Goal: Information Seeking & Learning: Learn about a topic

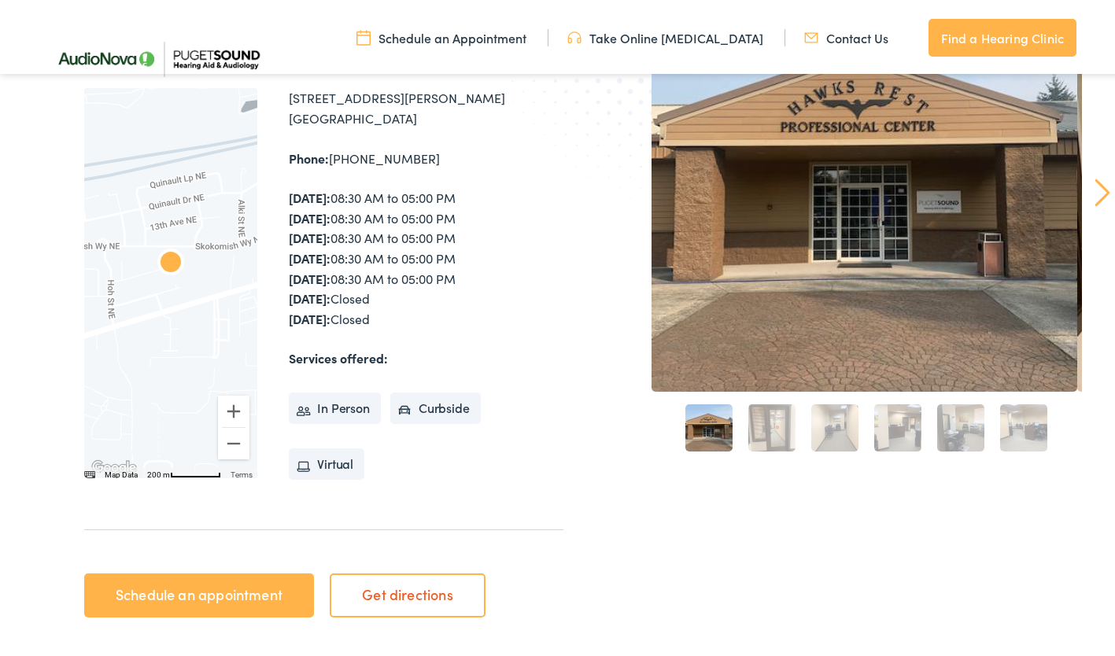
scroll to position [236, 0]
click at [180, 589] on link "Schedule an appointment" at bounding box center [198, 592] width 229 height 44
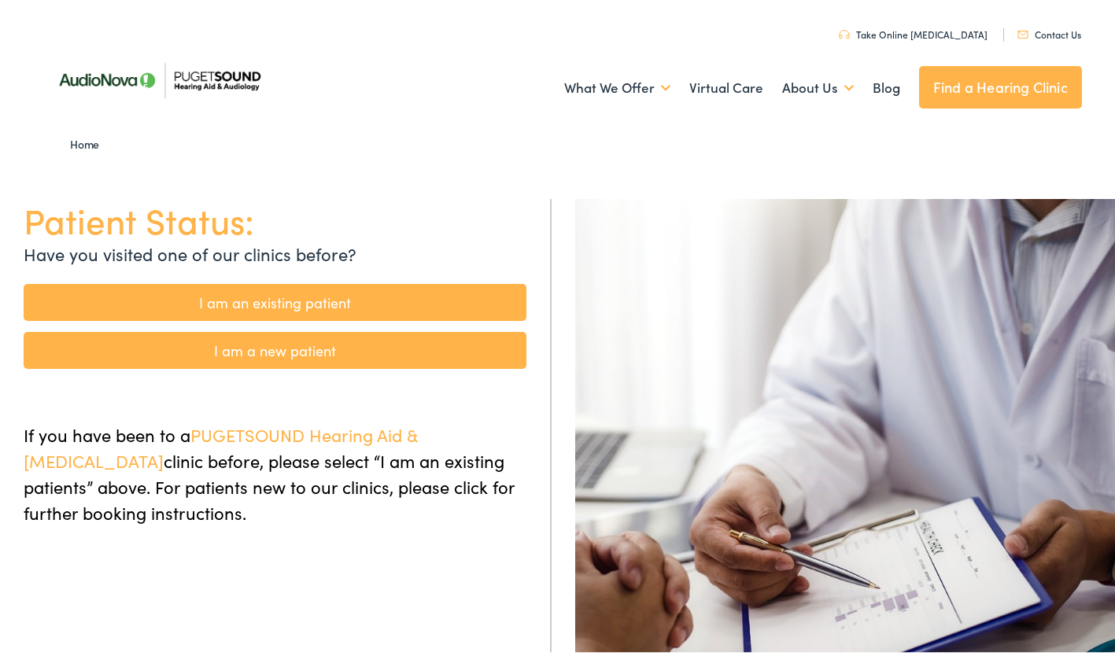
click at [271, 342] on link "I am a new patient" at bounding box center [275, 347] width 503 height 37
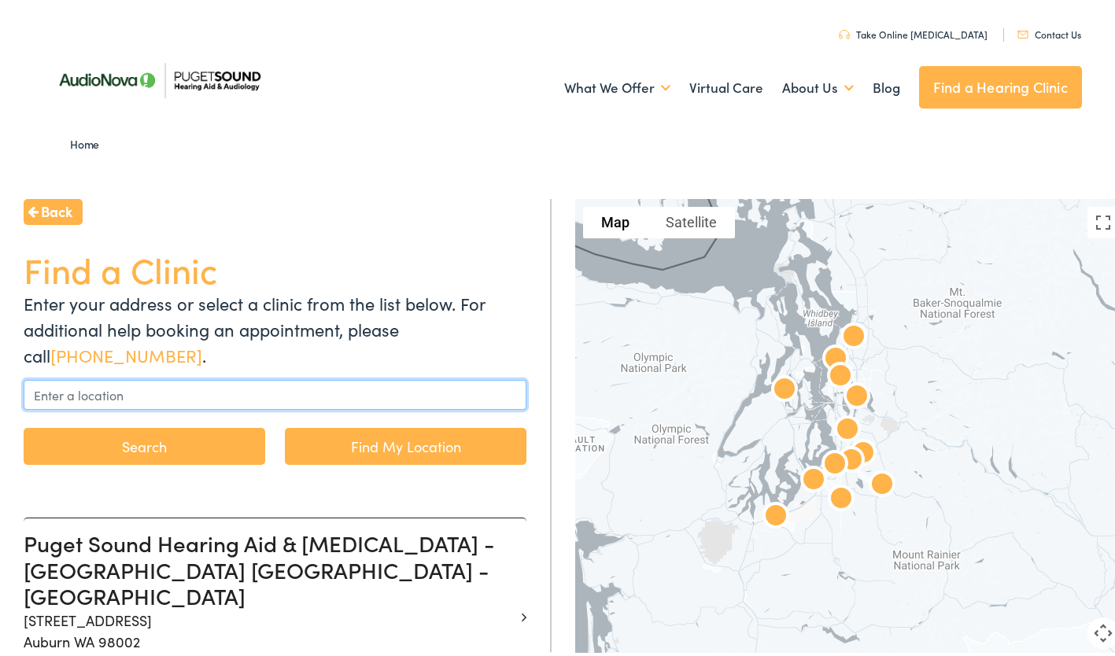
click at [165, 390] on input "text" at bounding box center [275, 392] width 503 height 30
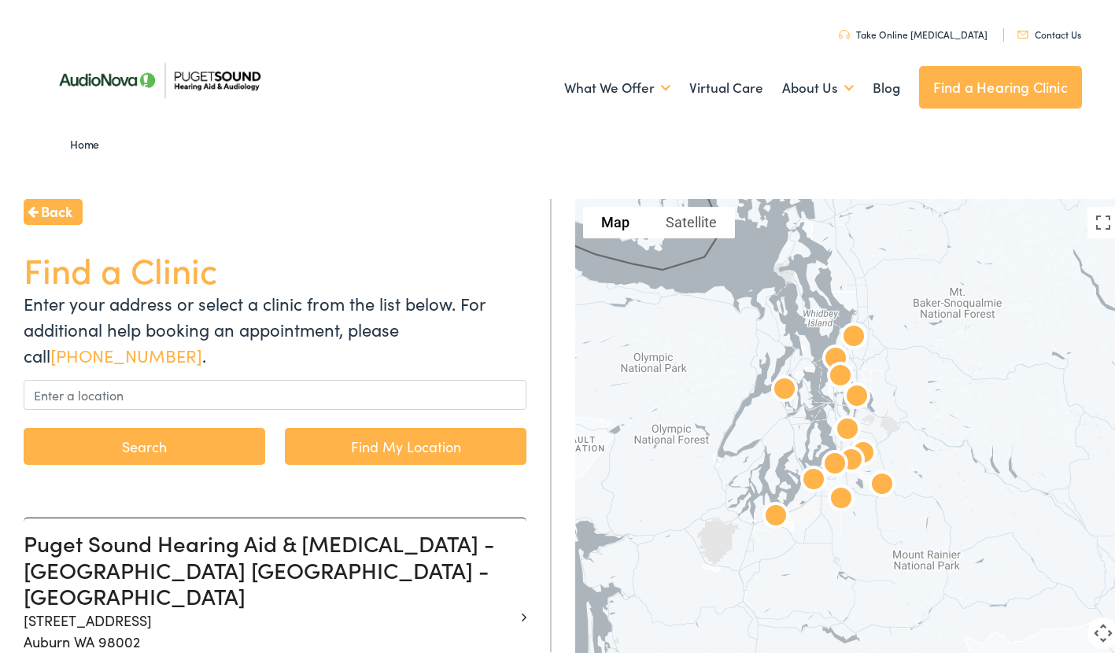
click at [772, 513] on img at bounding box center [776, 514] width 50 height 50
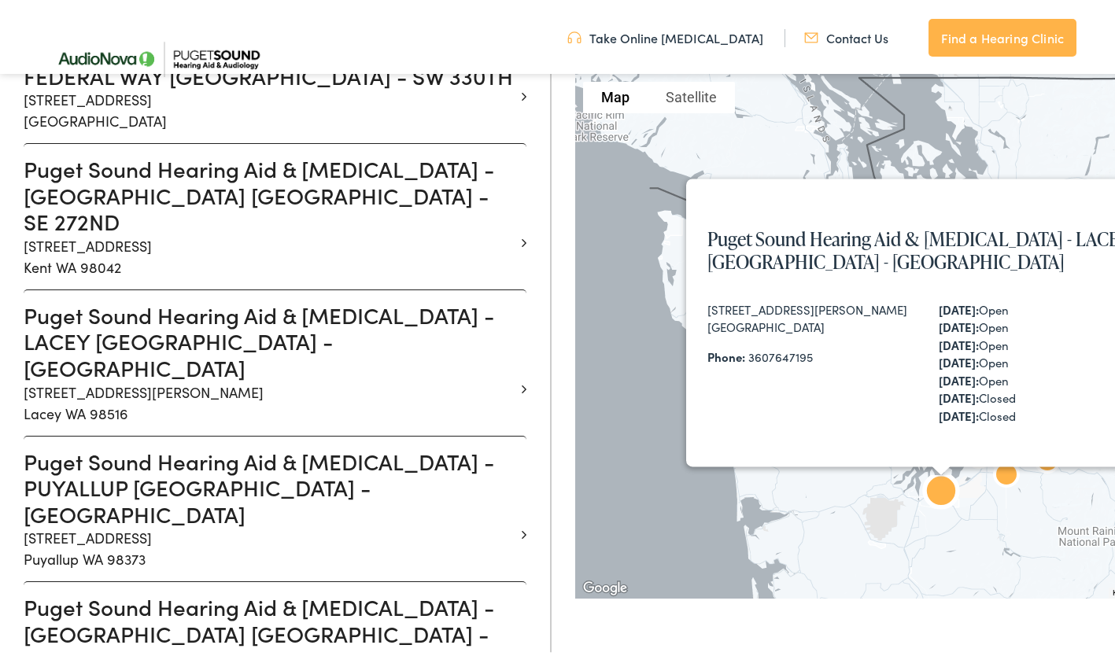
scroll to position [1195, 0]
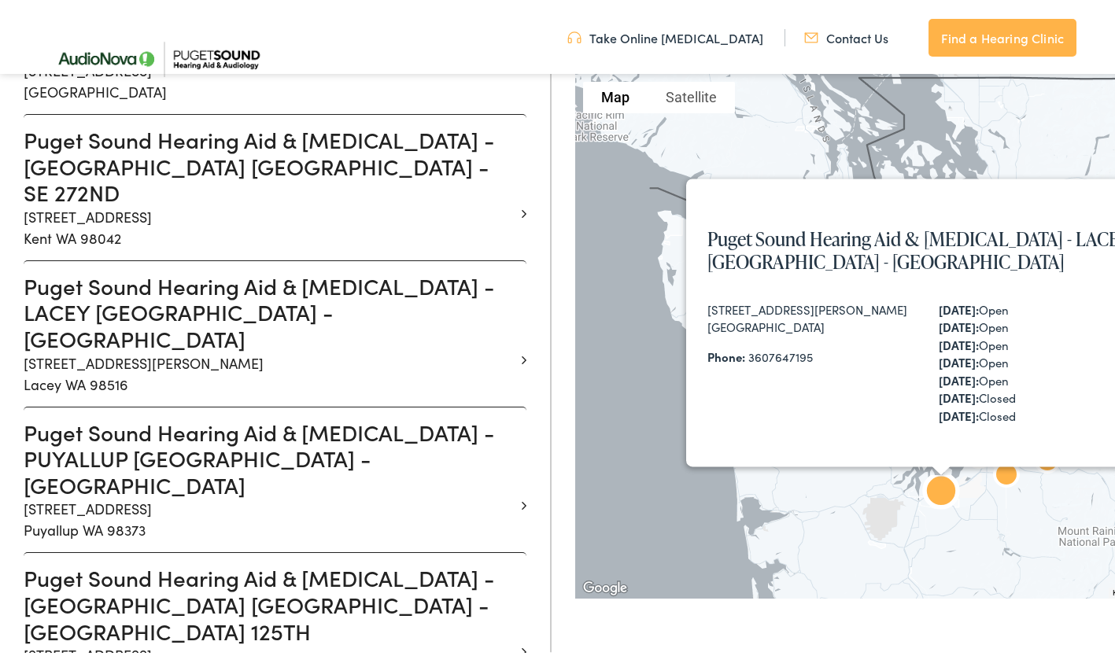
click at [409, 270] on h3 "Puget Sound Hearing Aid & [MEDICAL_DATA] - LACEY [GEOGRAPHIC_DATA] - [GEOGRAPHI…" at bounding box center [269, 309] width 491 height 79
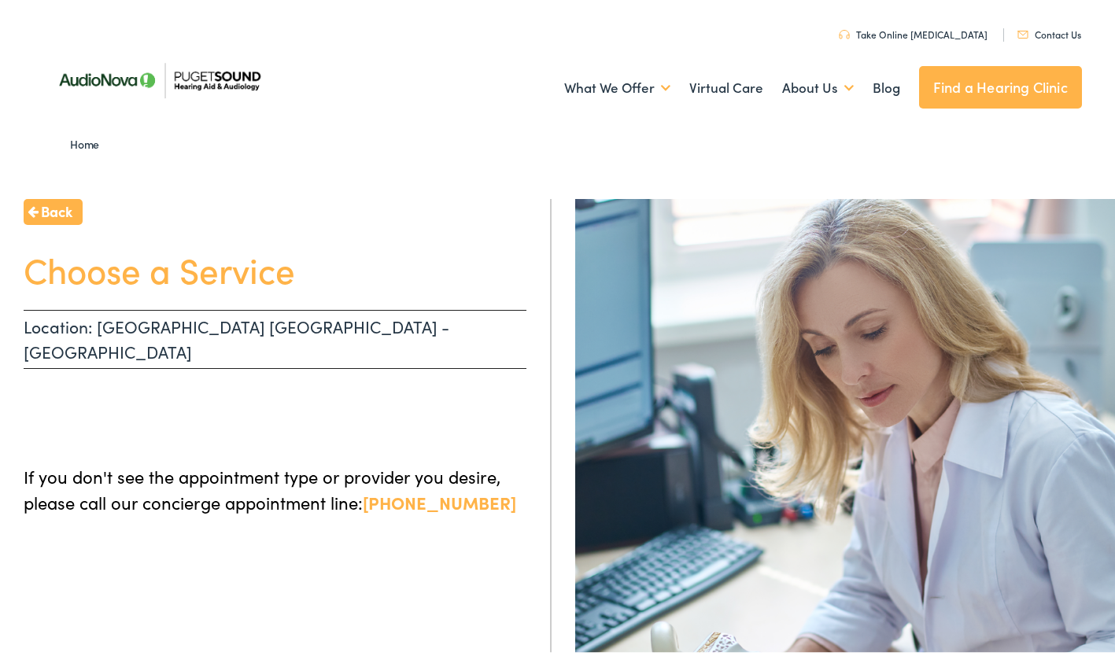
click at [264, 272] on h1 "Choose a Service" at bounding box center [275, 267] width 503 height 42
click at [312, 321] on p "Location: [GEOGRAPHIC_DATA] [GEOGRAPHIC_DATA] - [GEOGRAPHIC_DATA]" at bounding box center [275, 336] width 503 height 59
click at [279, 261] on h1 "Choose a Service" at bounding box center [275, 267] width 503 height 42
click at [299, 312] on p "Location: [GEOGRAPHIC_DATA] [GEOGRAPHIC_DATA] - [GEOGRAPHIC_DATA]" at bounding box center [275, 336] width 503 height 59
click at [301, 326] on p "Location: [GEOGRAPHIC_DATA] [GEOGRAPHIC_DATA] - [GEOGRAPHIC_DATA]" at bounding box center [275, 336] width 503 height 59
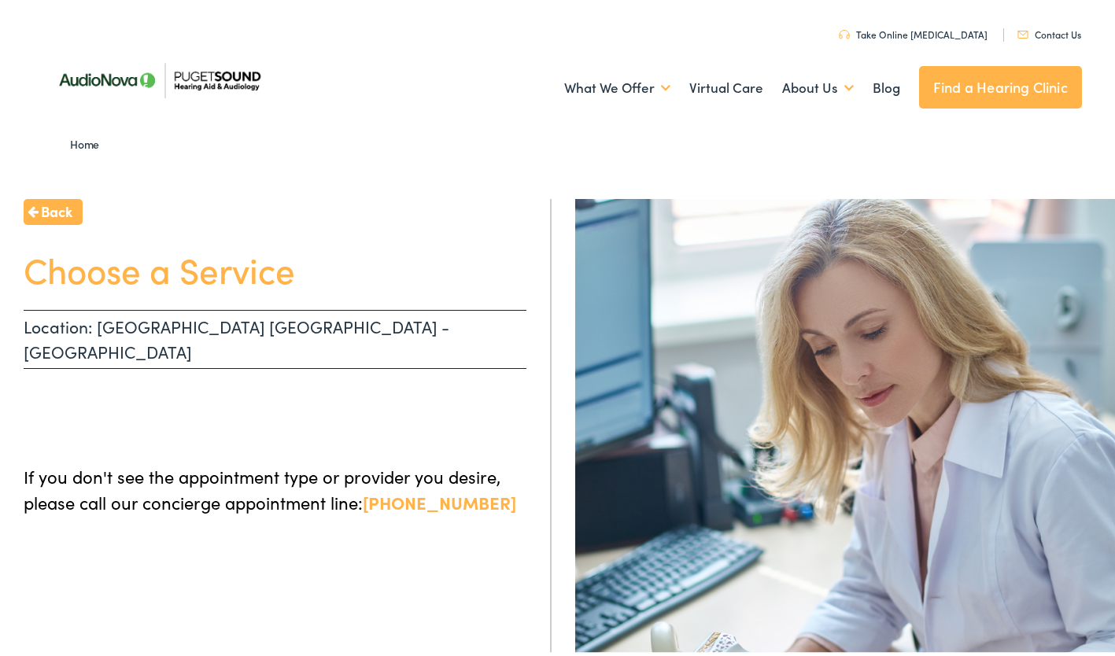
click at [933, 31] on link "Take Online [MEDICAL_DATA]" at bounding box center [913, 30] width 149 height 13
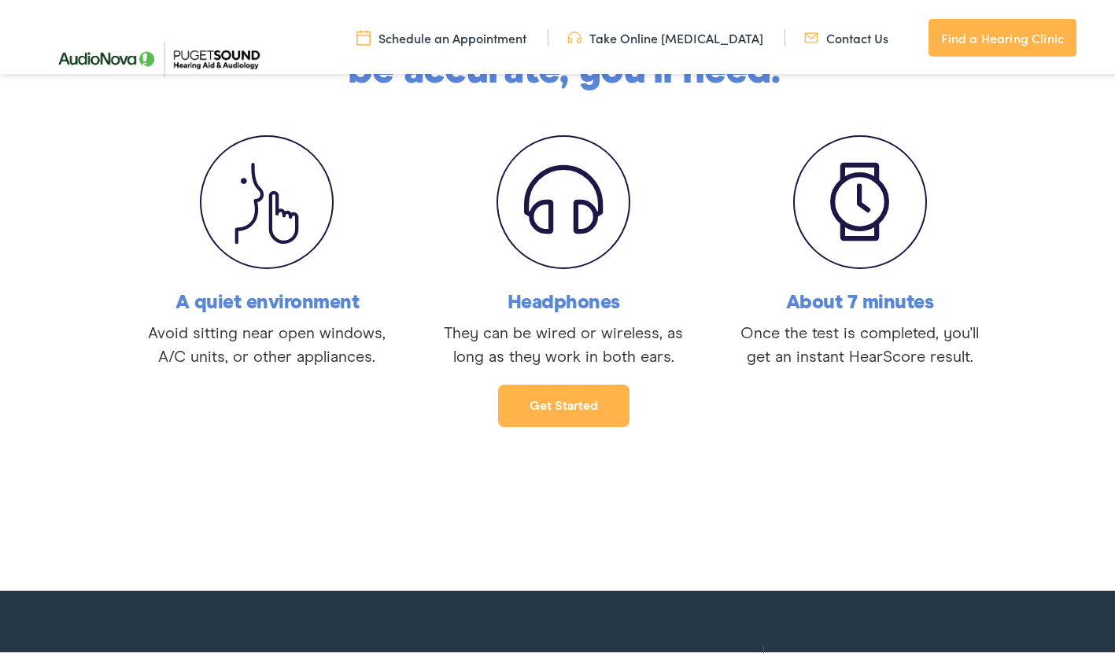
scroll to position [314, 0]
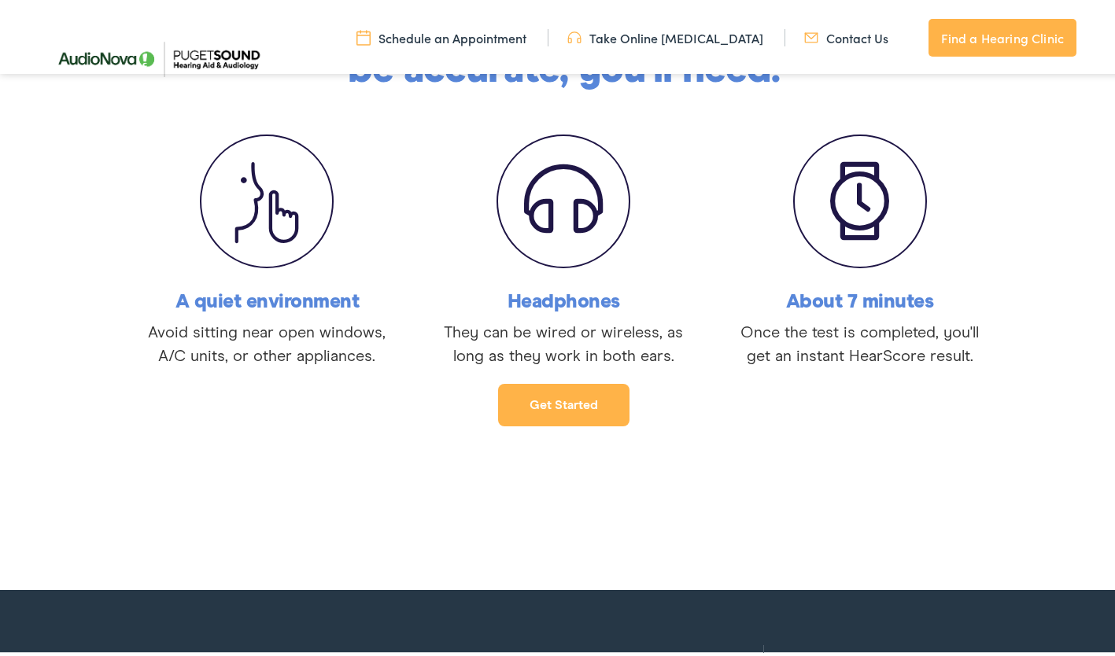
click at [570, 397] on link "Get started" at bounding box center [563, 402] width 131 height 42
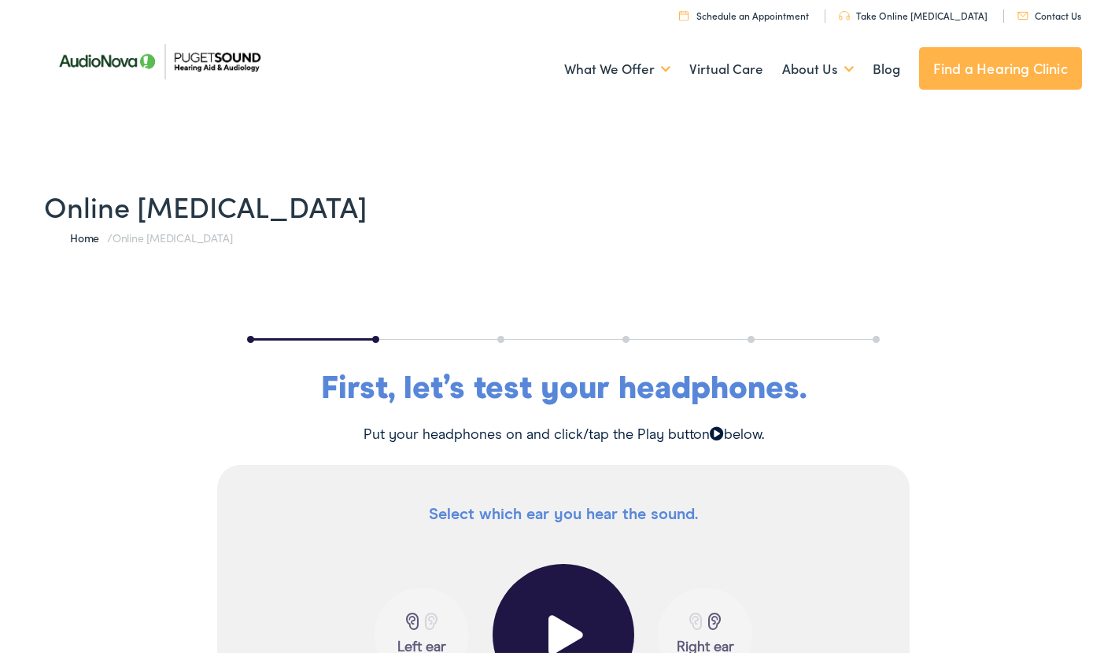
scroll to position [0, 0]
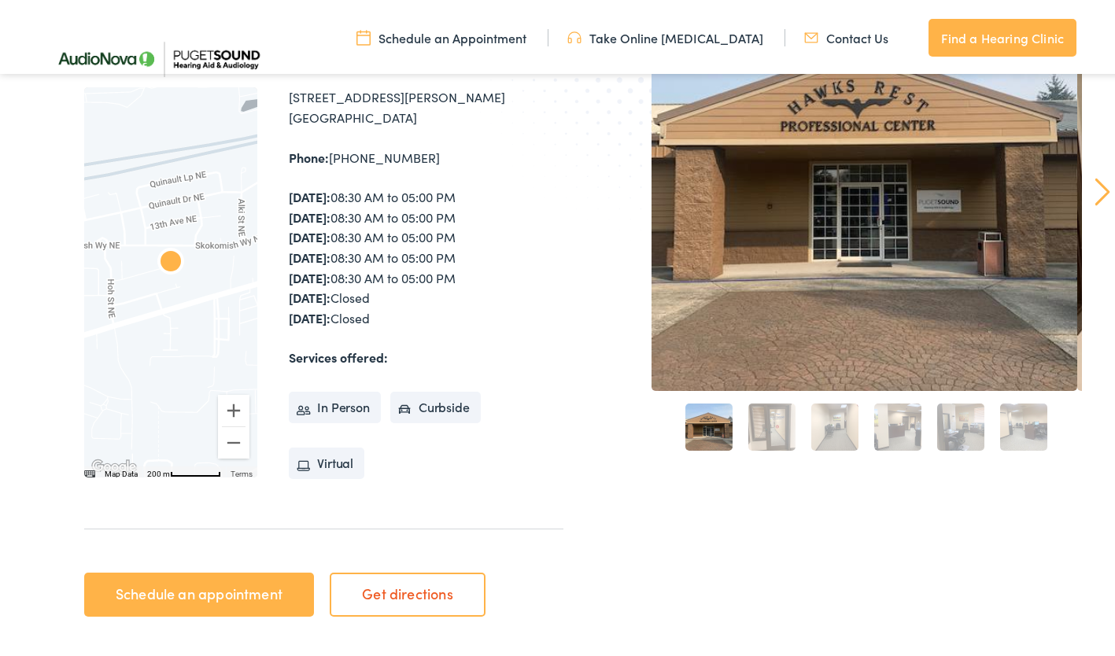
click at [768, 431] on link "2" at bounding box center [771, 424] width 47 height 47
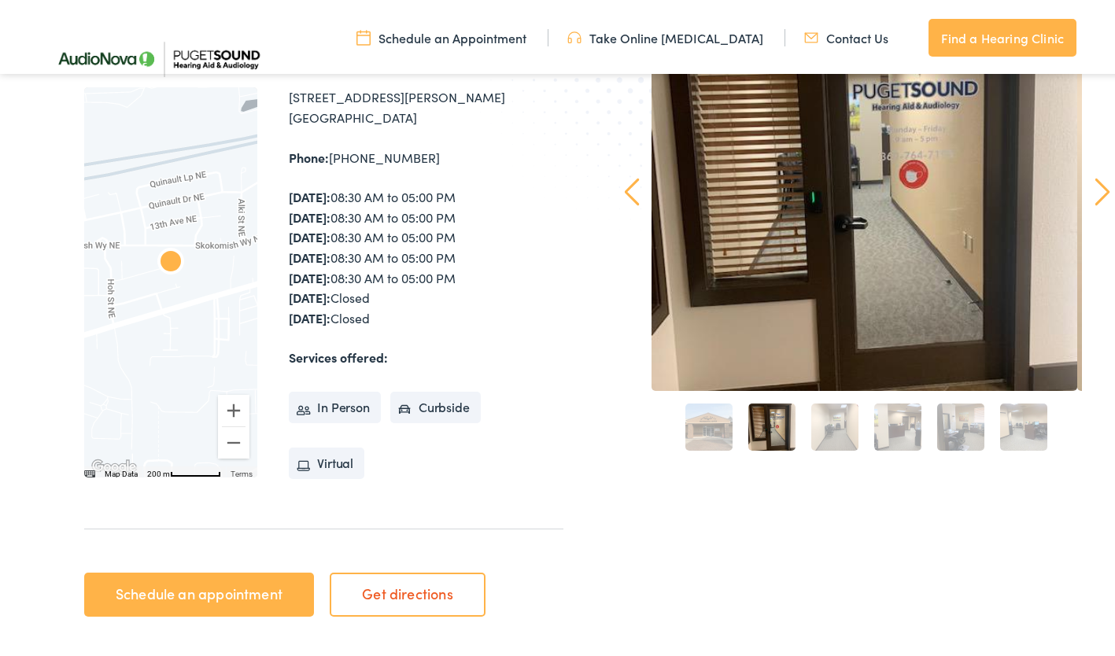
click at [830, 426] on link "3" at bounding box center [834, 424] width 47 height 47
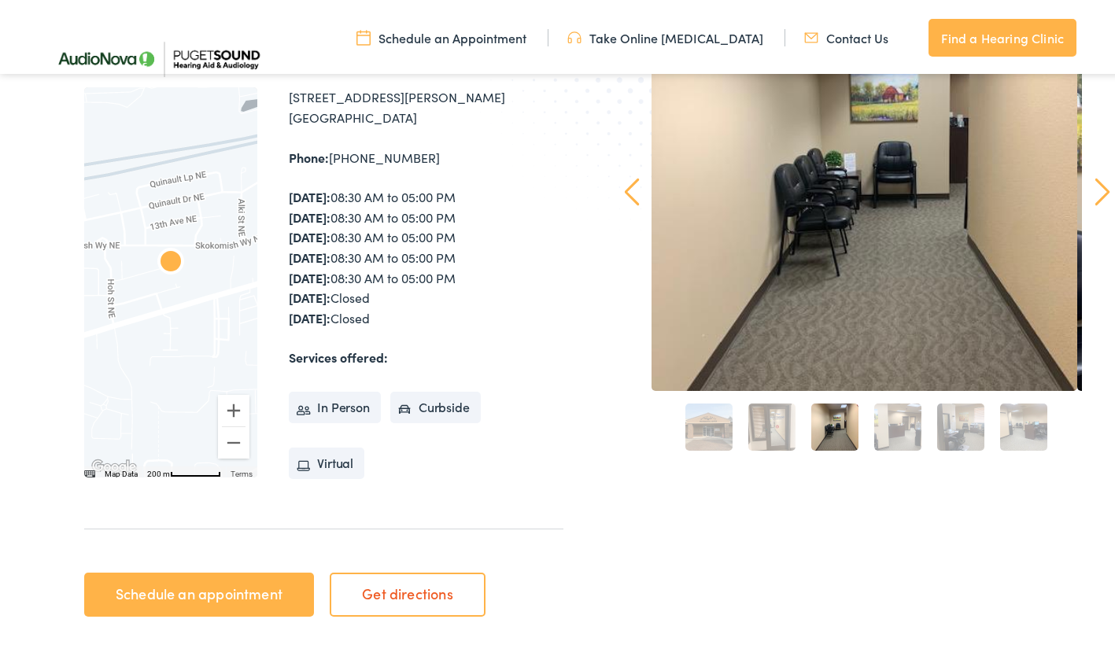
click at [907, 426] on link "4" at bounding box center [897, 424] width 47 height 47
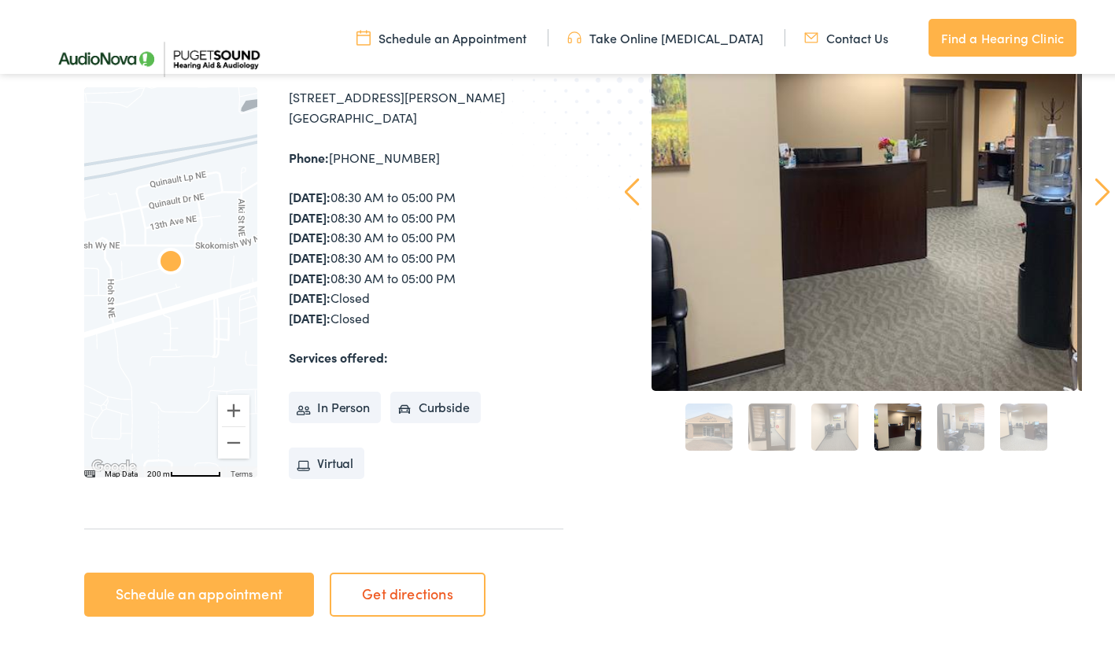
click at [952, 427] on link "5" at bounding box center [960, 424] width 47 height 47
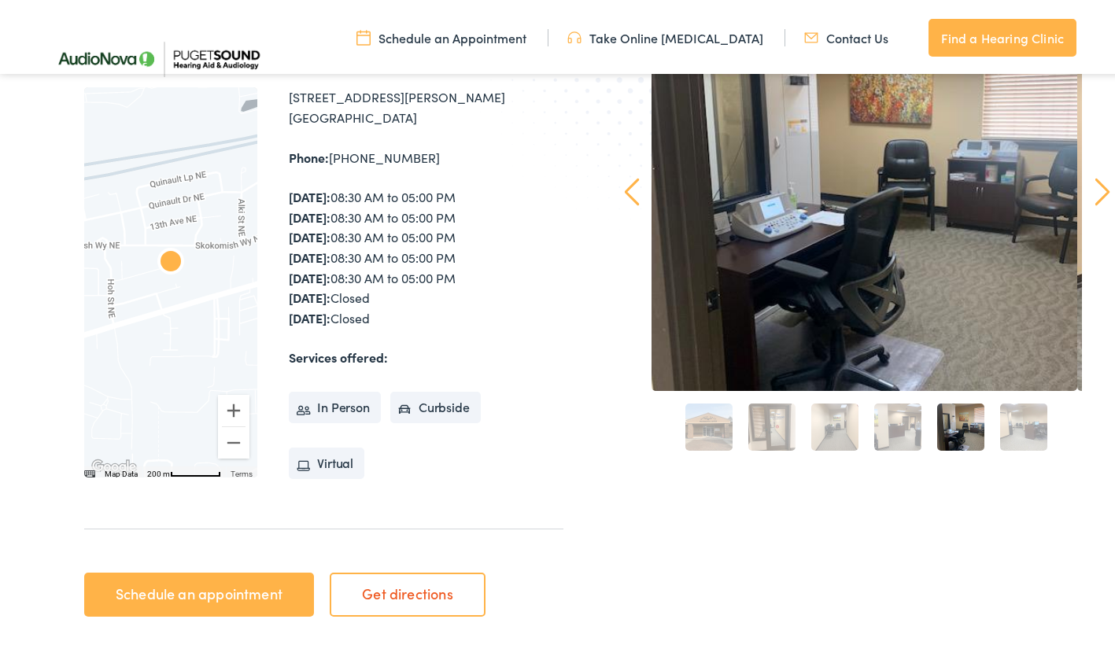
click at [1017, 437] on link "6" at bounding box center [1023, 424] width 47 height 47
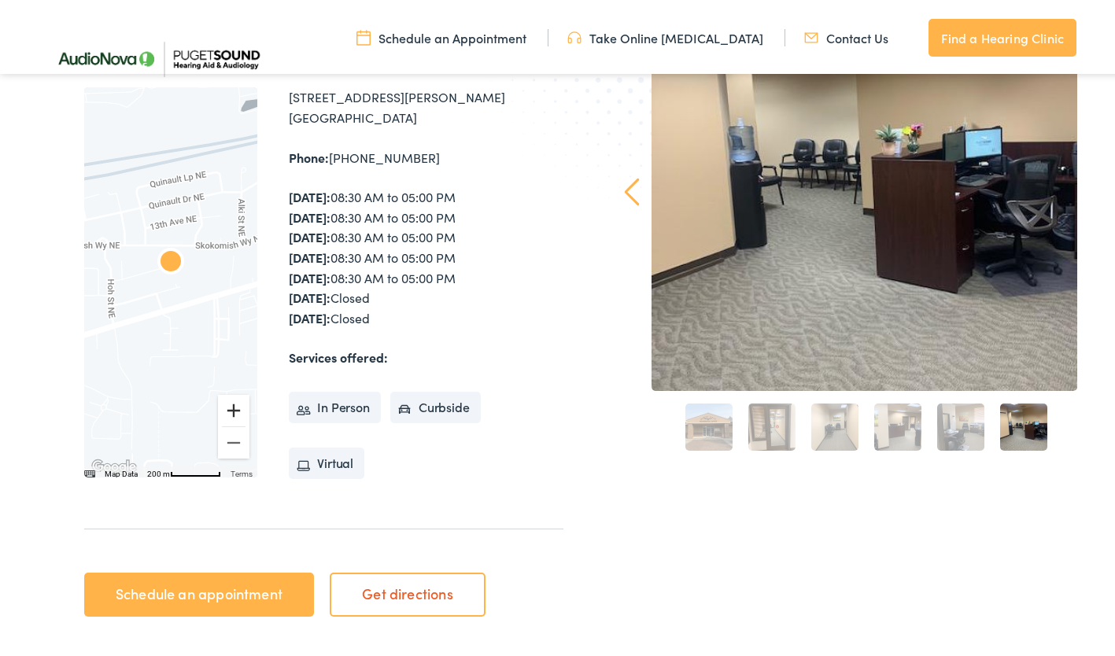
click at [235, 401] on button "Zoom in" at bounding box center [233, 407] width 31 height 31
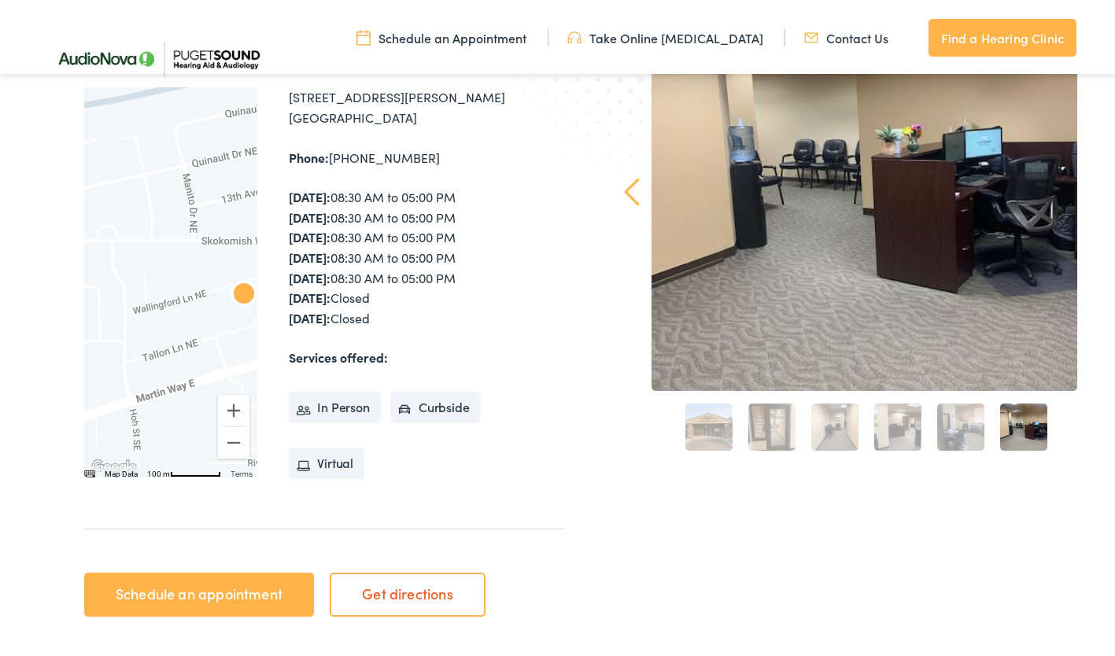
drag, startPoint x: 161, startPoint y: 235, endPoint x: 235, endPoint y: 266, distance: 79.7
click at [235, 267] on div at bounding box center [170, 279] width 173 height 390
click at [230, 436] on button "Zoom out" at bounding box center [233, 439] width 31 height 31
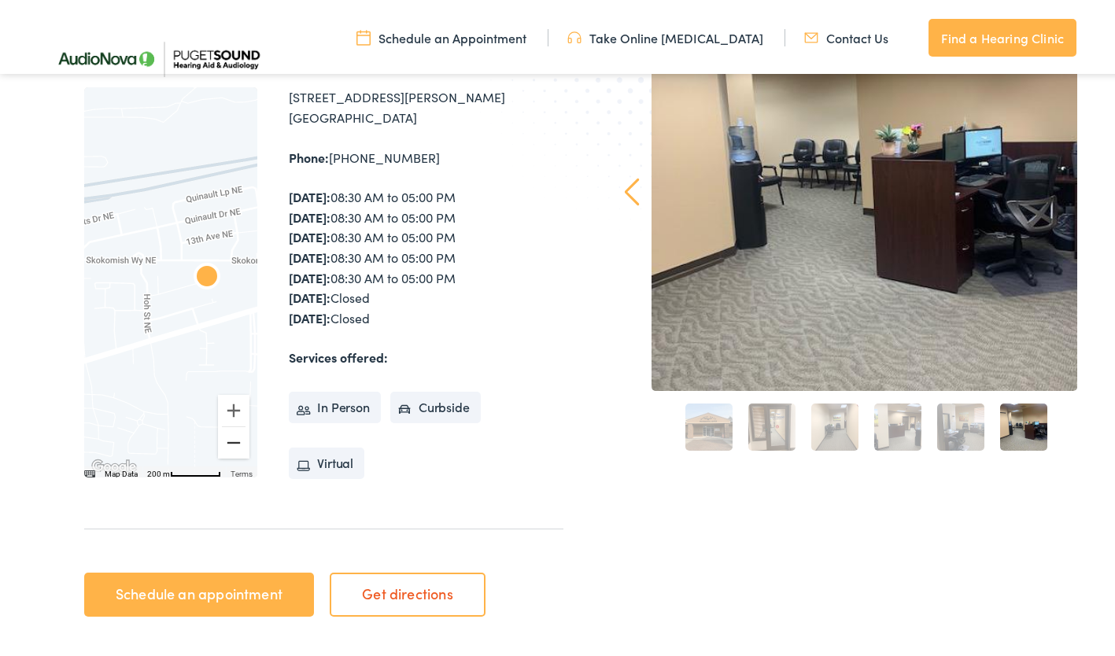
click at [230, 436] on button "Zoom out" at bounding box center [233, 439] width 31 height 31
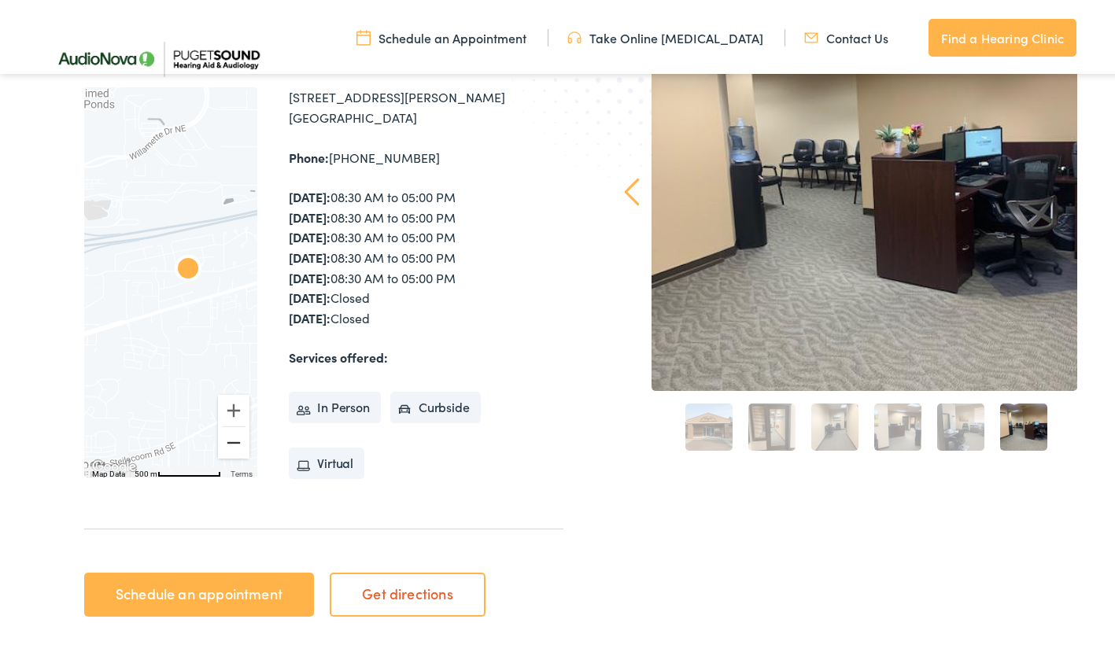
click at [230, 436] on button "Zoom out" at bounding box center [233, 439] width 31 height 31
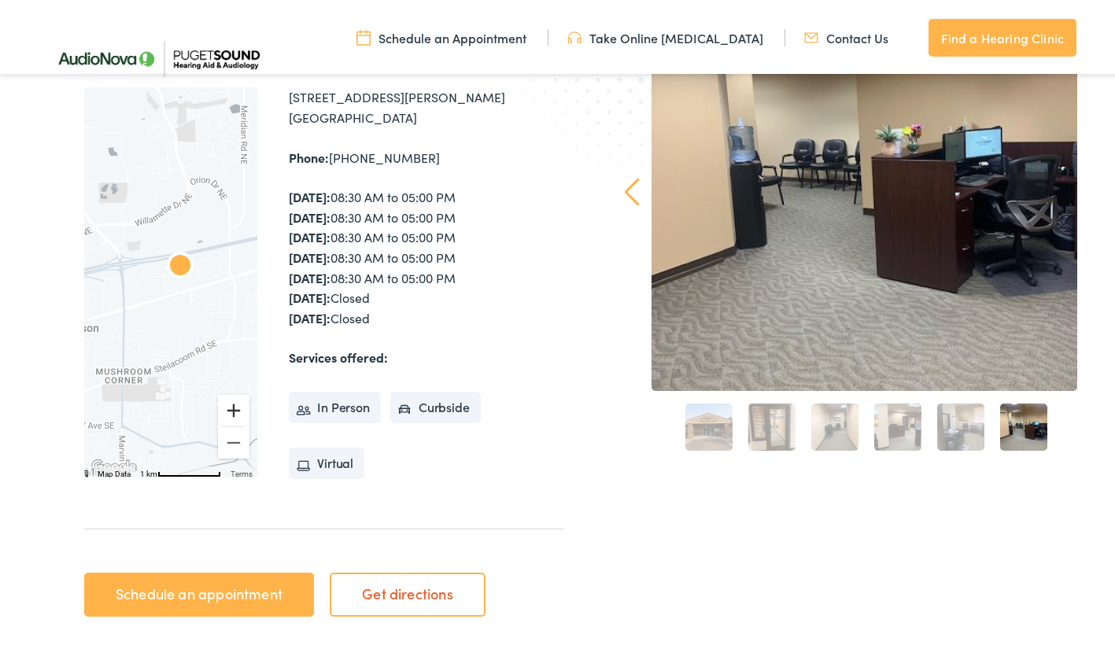
click at [235, 407] on button "Zoom in" at bounding box center [233, 407] width 31 height 31
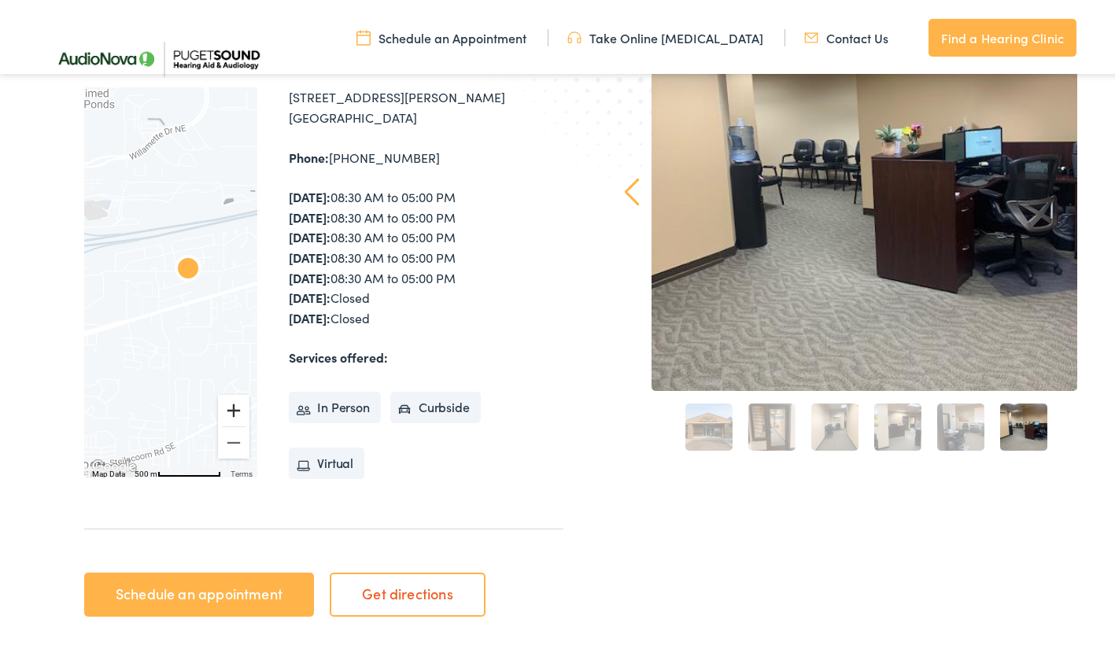
click at [235, 407] on button "Zoom in" at bounding box center [233, 407] width 31 height 31
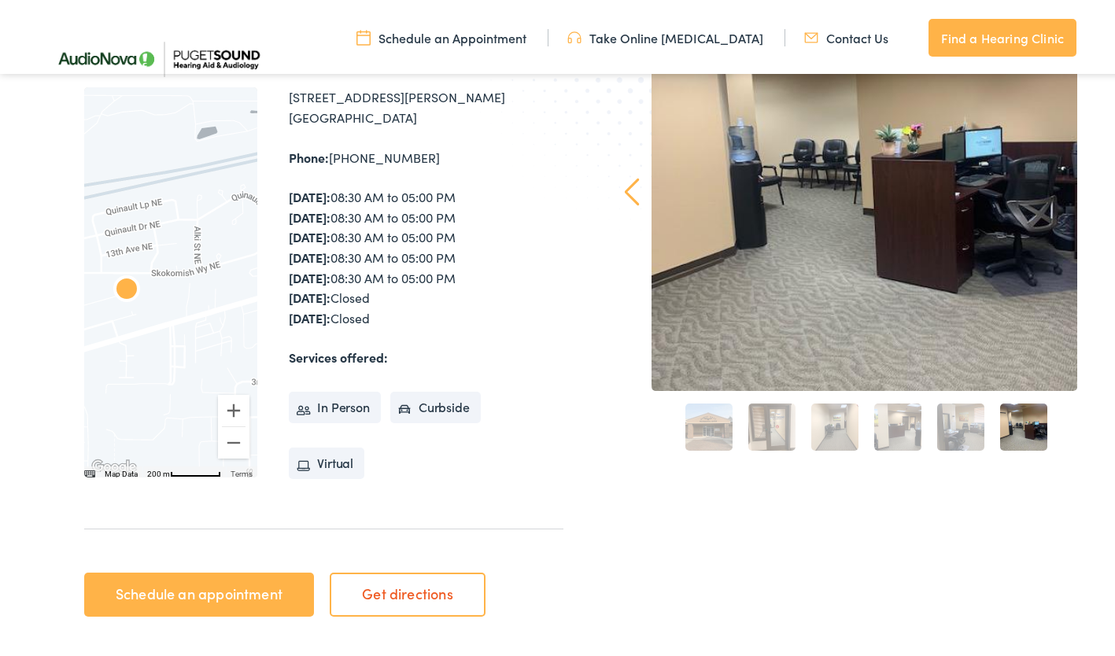
drag, startPoint x: 113, startPoint y: 242, endPoint x: 27, endPoint y: 258, distance: 88.0
click at [27, 258] on div "Home / Locations / AudioNova AudioNova To navigate the map with touch gestures …" at bounding box center [563, 295] width 1127 height 822
drag, startPoint x: 220, startPoint y: 212, endPoint x: 282, endPoint y: 194, distance: 64.2
click at [282, 194] on div "To navigate the map with touch gestures double-tap and hold your finger on the …" at bounding box center [323, 279] width 479 height 390
drag, startPoint x: 171, startPoint y: 222, endPoint x: 236, endPoint y: 209, distance: 66.5
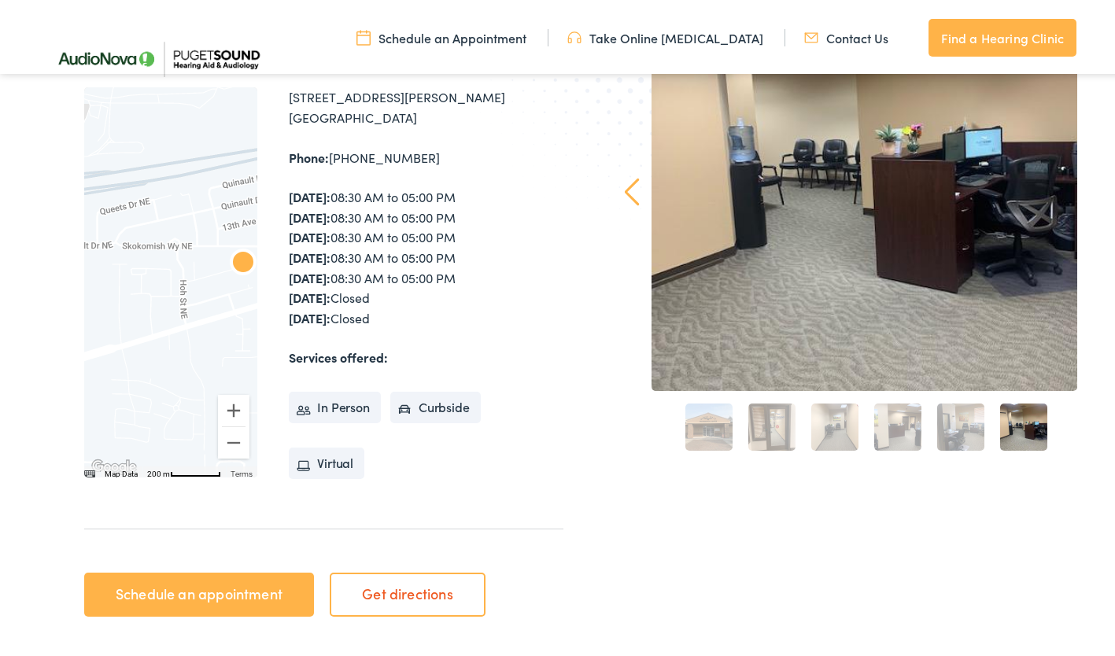
click at [236, 209] on div at bounding box center [170, 279] width 173 height 390
